Goal: Task Accomplishment & Management: Manage account settings

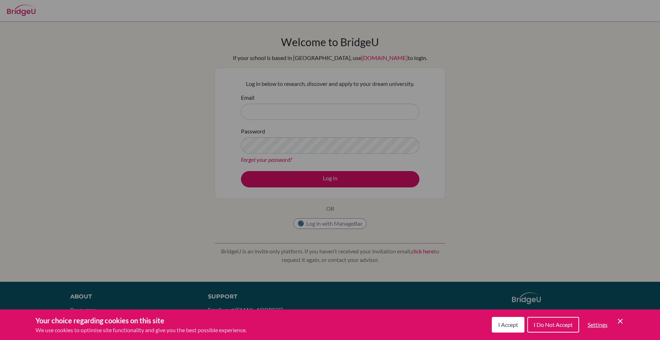
click at [278, 125] on div "Cookie Preferences" at bounding box center [330, 170] width 660 height 340
click at [621, 322] on icon "Save and close" at bounding box center [620, 321] width 5 height 5
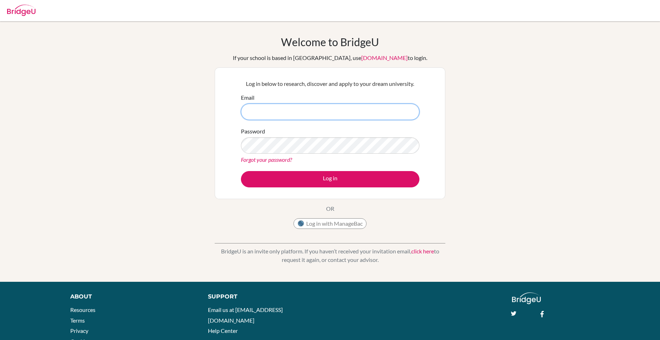
click at [353, 108] on input "Email" at bounding box center [330, 112] width 178 height 16
paste input "[PERSON_NAME][EMAIL_ADDRESS][PERSON_NAME][DOMAIN_NAME]"
type input "[PERSON_NAME][EMAIL_ADDRESS][PERSON_NAME][DOMAIN_NAME]"
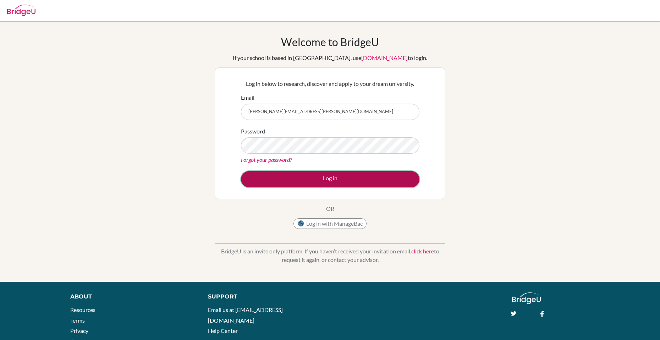
click at [311, 175] on button "Log in" at bounding box center [330, 179] width 178 height 16
